Goal: Entertainment & Leisure: Consume media (video, audio)

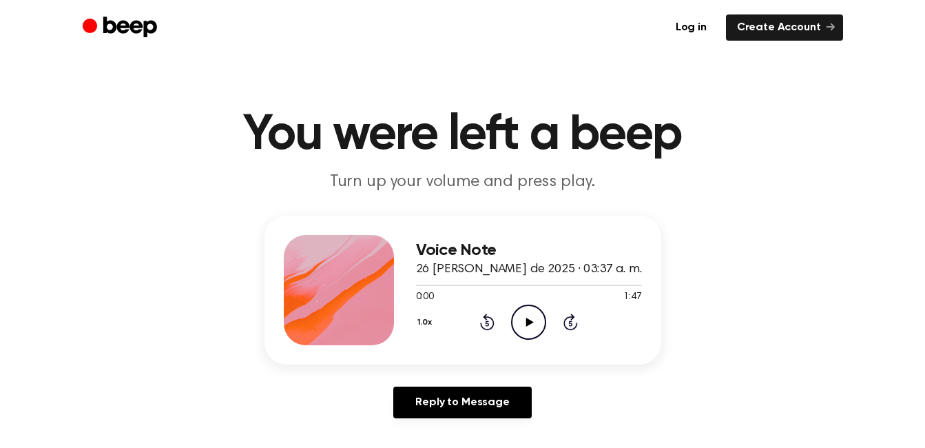
click at [538, 314] on icon "Play Audio" at bounding box center [528, 322] width 35 height 35
click at [485, 321] on icon "Rewind 5 seconds" at bounding box center [487, 322] width 15 height 18
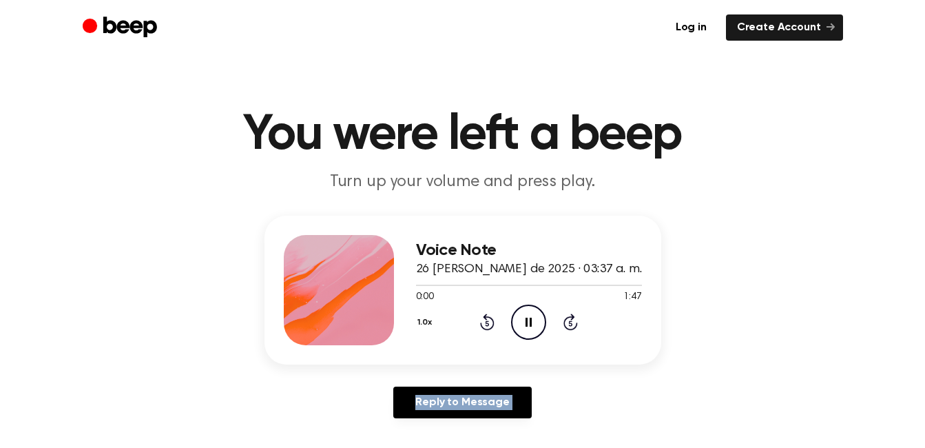
click at [485, 321] on icon "Rewind 5 seconds" at bounding box center [487, 322] width 15 height 18
click at [536, 314] on icon "Pause Audio" at bounding box center [528, 322] width 35 height 35
click at [483, 322] on icon "Rewind 5 seconds" at bounding box center [487, 322] width 15 height 18
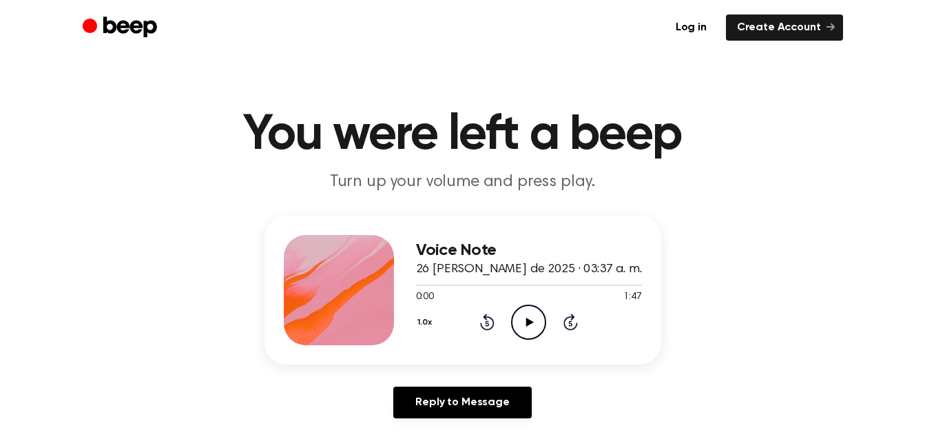
click at [483, 322] on icon "Rewind 5 seconds" at bounding box center [487, 322] width 15 height 18
drag, startPoint x: 483, startPoint y: 322, endPoint x: 438, endPoint y: 353, distance: 54.7
click at [438, 353] on div "Voice Note 26 [PERSON_NAME] de 2025 · 03:37 a. m. 0:00 1:47 Your browser does n…" at bounding box center [463, 290] width 397 height 149
click at [535, 331] on icon "Play Audio" at bounding box center [528, 322] width 35 height 35
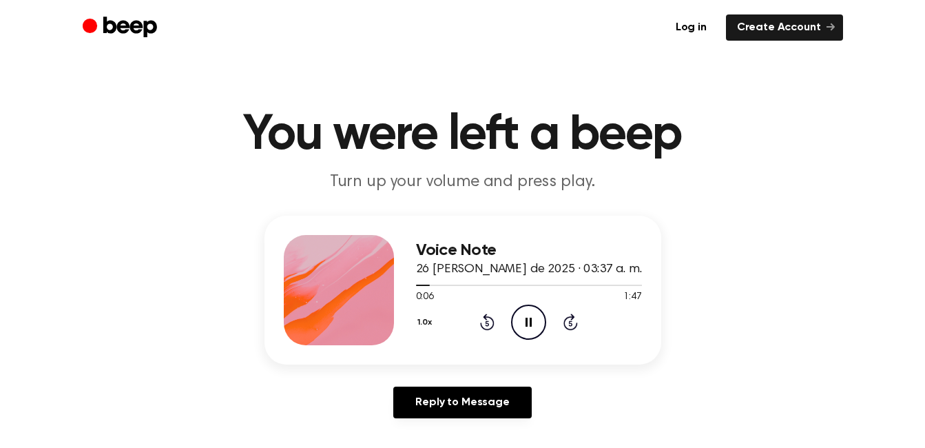
click at [517, 319] on icon "Pause Audio" at bounding box center [528, 322] width 35 height 35
click at [427, 325] on button "1.0x" at bounding box center [426, 322] width 21 height 23
click at [443, 429] on span "1.2x" at bounding box center [438, 431] width 17 height 14
click at [477, 323] on div "1.2x Rewind 5 seconds Play Audio Skip 5 seconds" at bounding box center [529, 322] width 226 height 35
click at [485, 324] on icon "Rewind 5 seconds" at bounding box center [487, 322] width 15 height 18
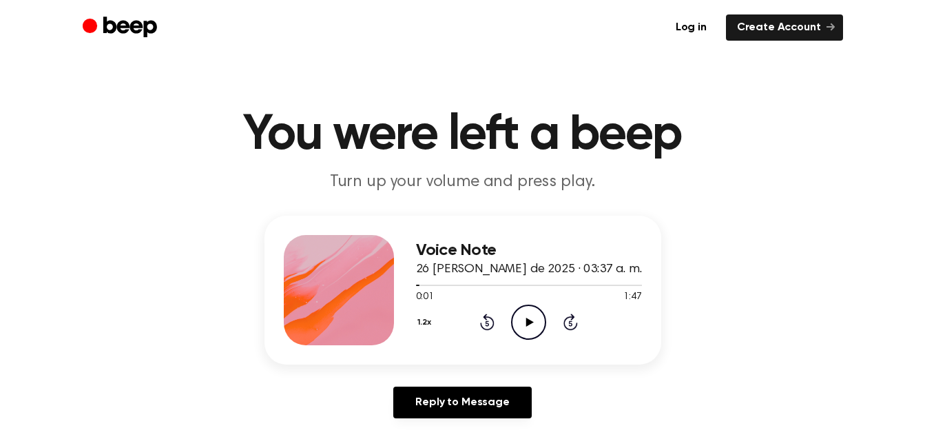
click at [491, 323] on icon "Rewind 5 seconds" at bounding box center [487, 322] width 15 height 18
click at [531, 324] on icon "Play Audio" at bounding box center [528, 322] width 35 height 35
